Goal: Task Accomplishment & Management: Use online tool/utility

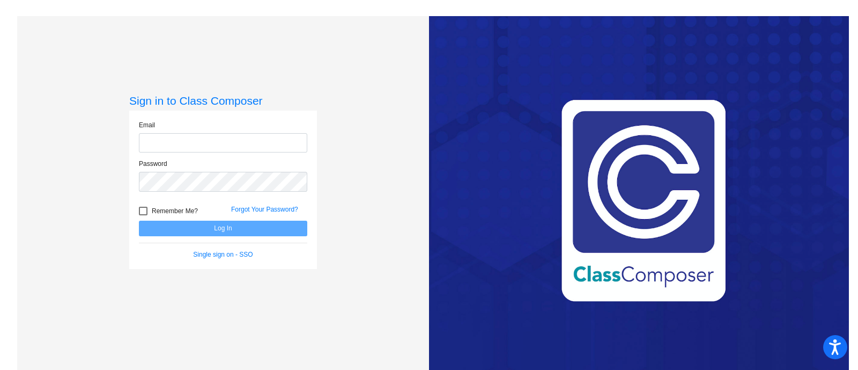
type input "courtney.peckham@lcps.org"
click at [219, 225] on button "Log In" at bounding box center [223, 228] width 168 height 16
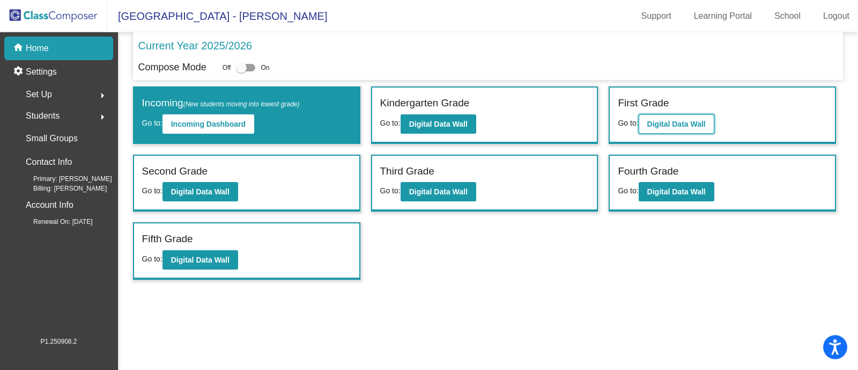
click at [689, 120] on b "Digital Data Wall" at bounding box center [676, 124] width 58 height 9
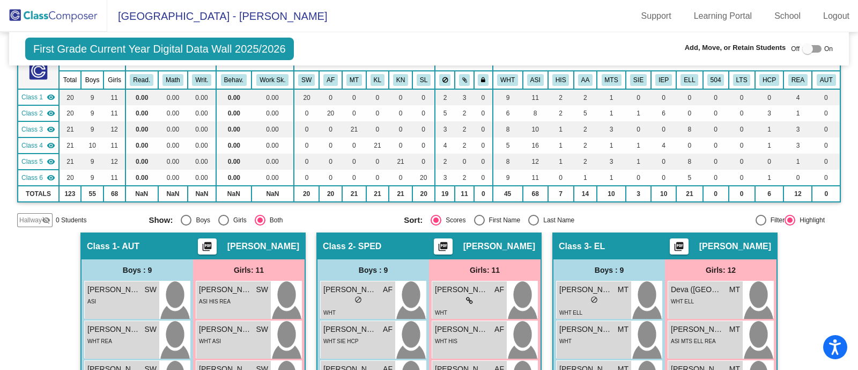
scroll to position [75, 0]
